Goal: Check status: Check status

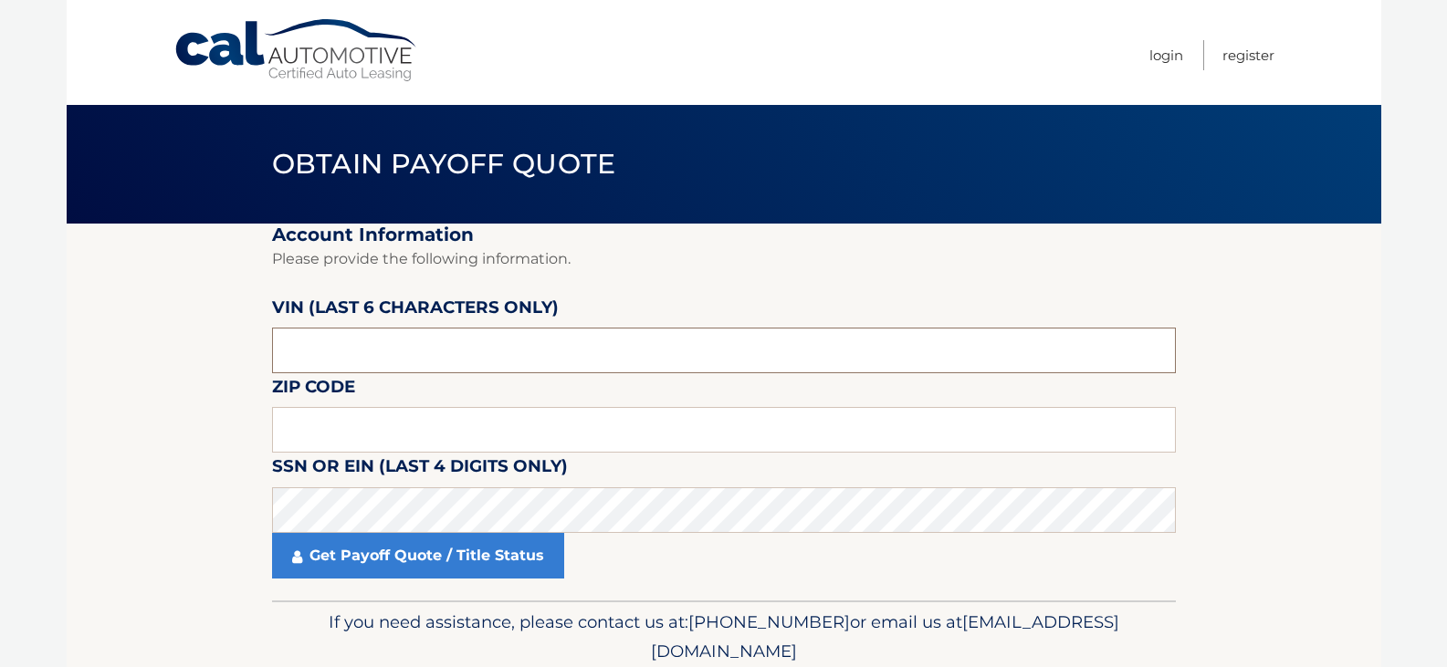
click at [487, 355] on input "text" at bounding box center [724, 351] width 904 height 46
type input "448756"
type input "15085"
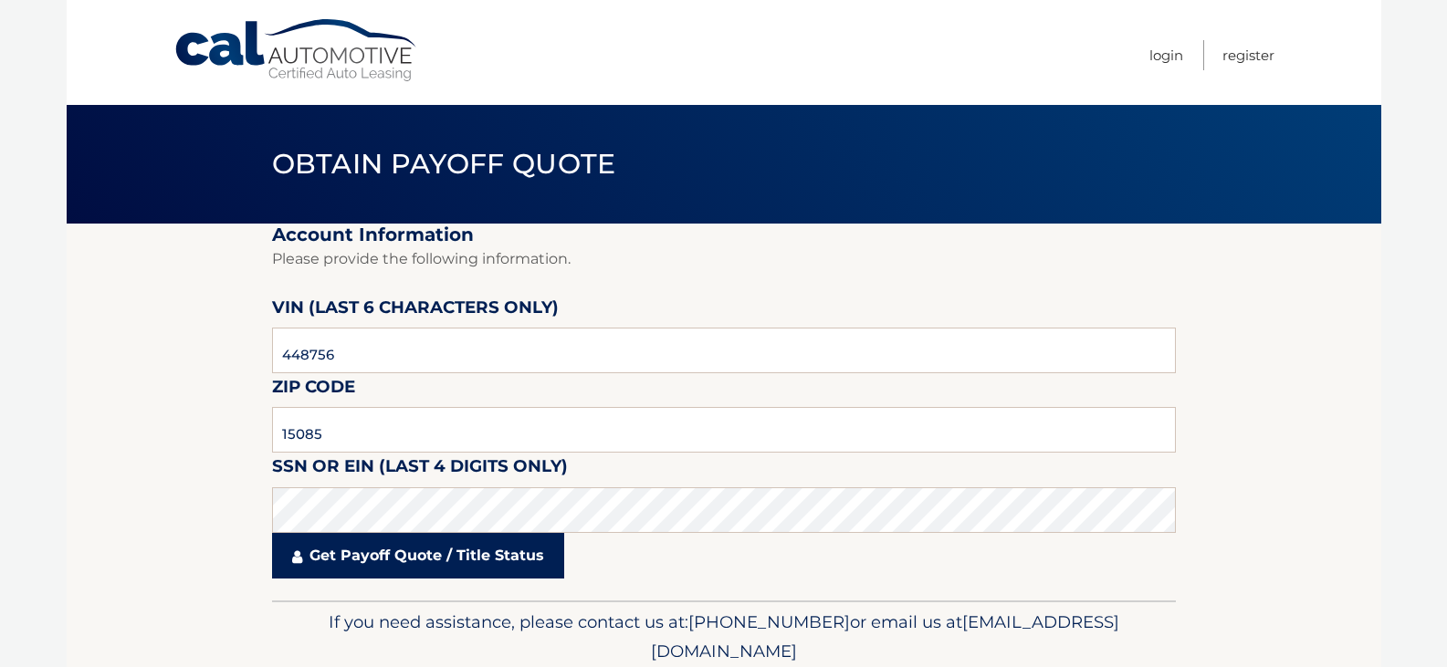
click at [320, 573] on link "Get Payoff Quote / Title Status" at bounding box center [418, 556] width 292 height 46
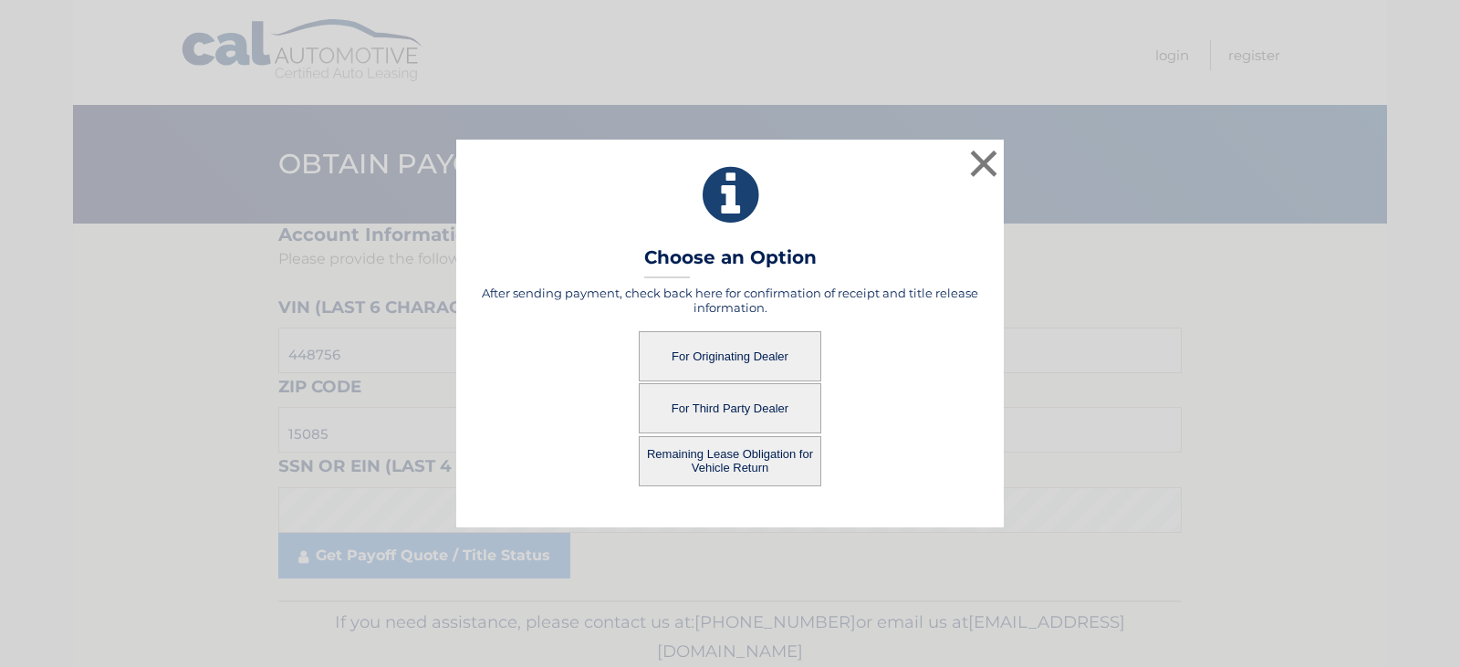
click at [765, 361] on button "For Originating Dealer" at bounding box center [730, 356] width 183 height 50
click at [710, 357] on button "For Originating Dealer" at bounding box center [730, 356] width 183 height 50
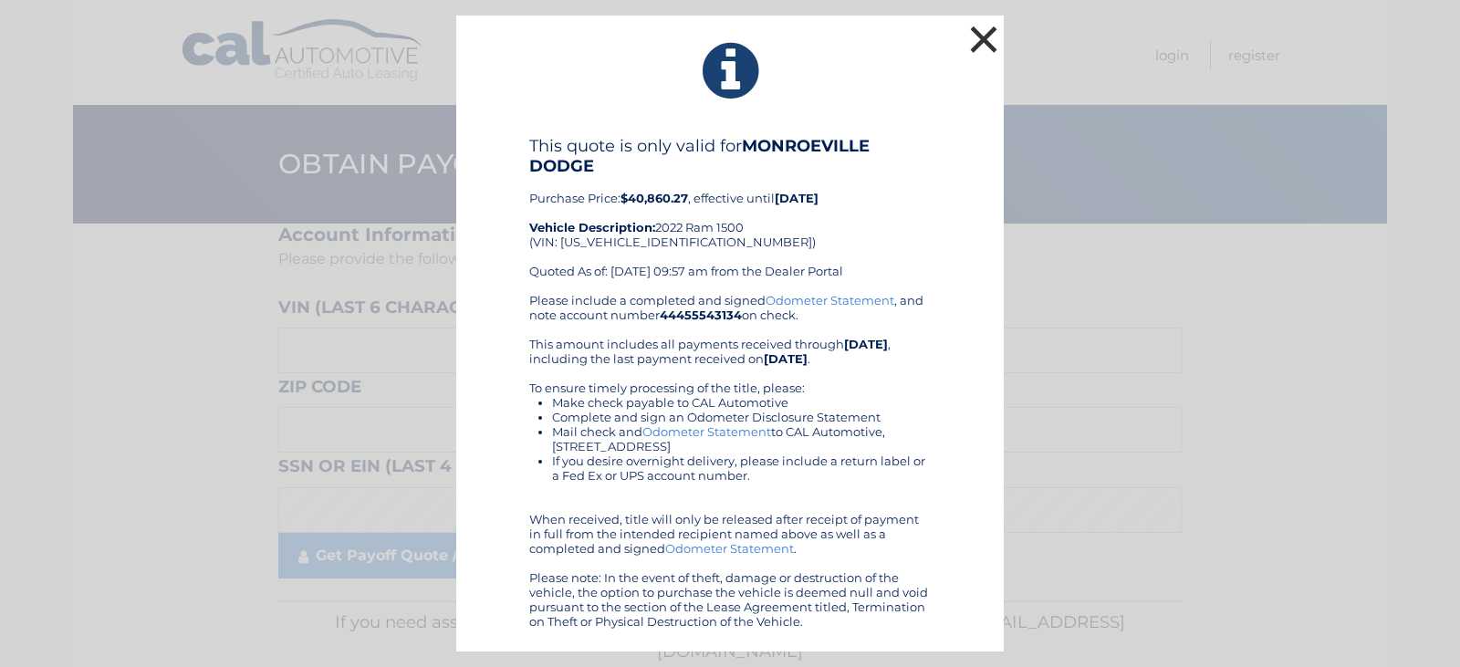
drag, startPoint x: 989, startPoint y: 37, endPoint x: 1282, endPoint y: 6, distance: 293.7
click at [989, 37] on button "×" at bounding box center [984, 39] width 37 height 37
